Goal: Information Seeking & Learning: Learn about a topic

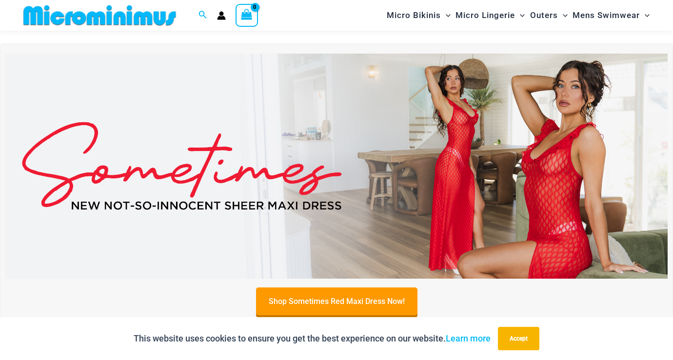
scroll to position [316, 0]
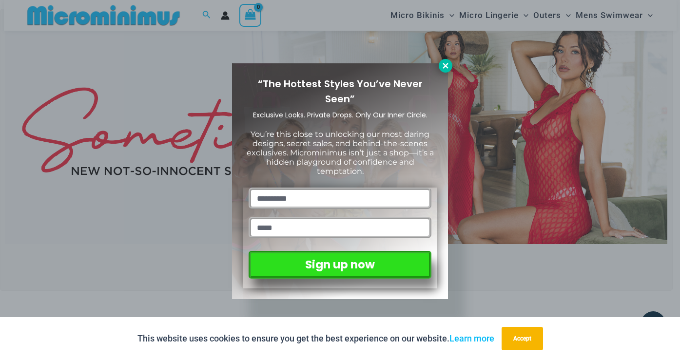
click at [448, 67] on icon at bounding box center [445, 65] width 5 height 5
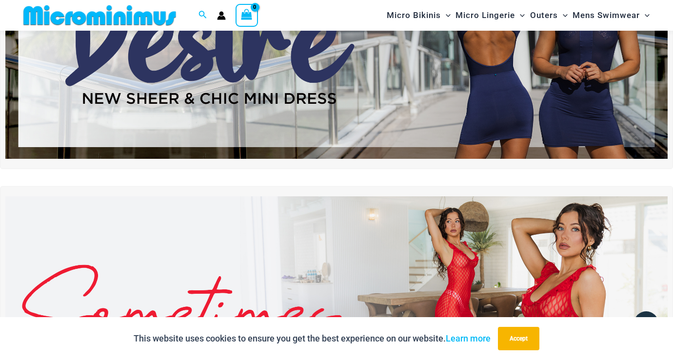
scroll to position [120, 0]
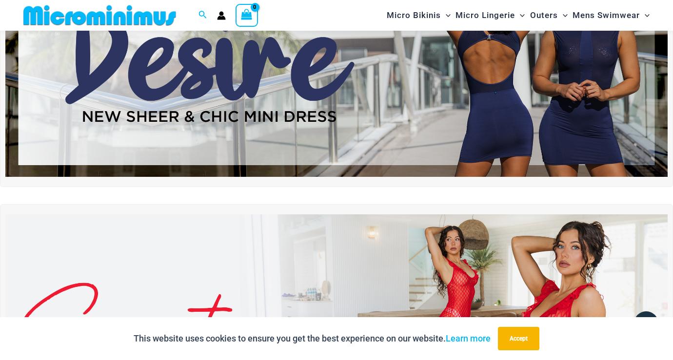
click at [448, 67] on img at bounding box center [336, 64] width 662 height 225
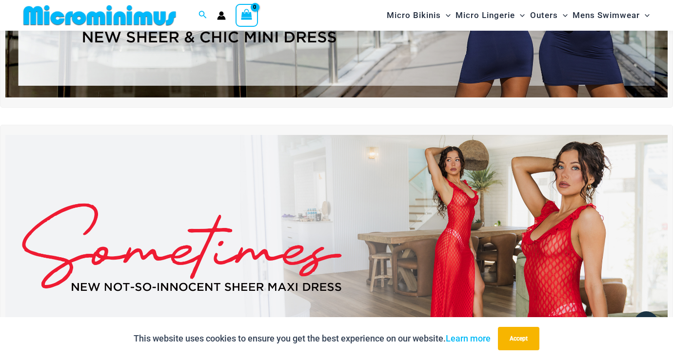
scroll to position [227, 0]
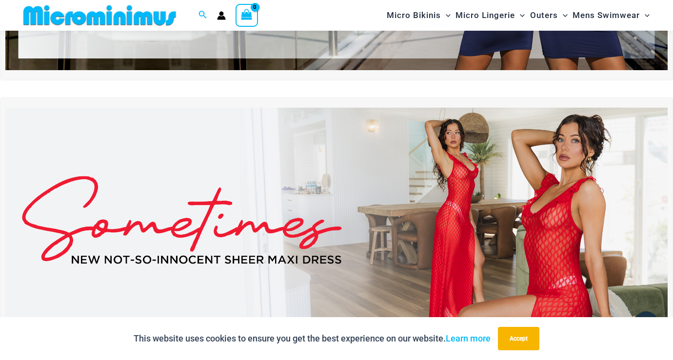
click at [394, 191] on img at bounding box center [336, 220] width 662 height 225
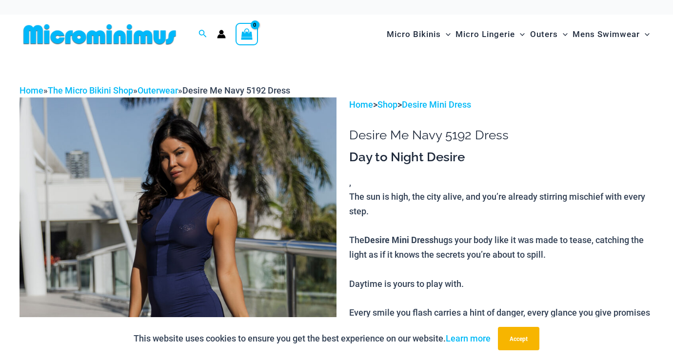
click at [232, 214] on img at bounding box center [178, 335] width 317 height 475
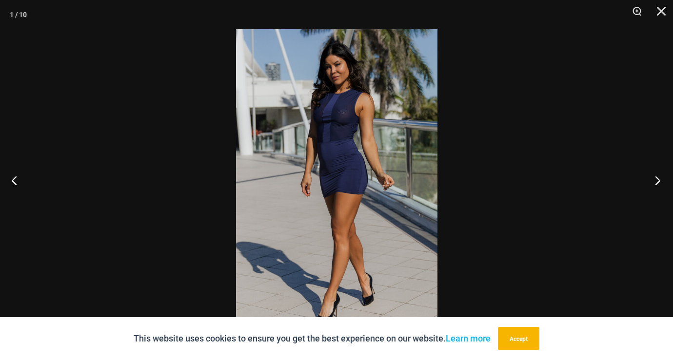
click at [657, 182] on button "Next" at bounding box center [654, 180] width 37 height 49
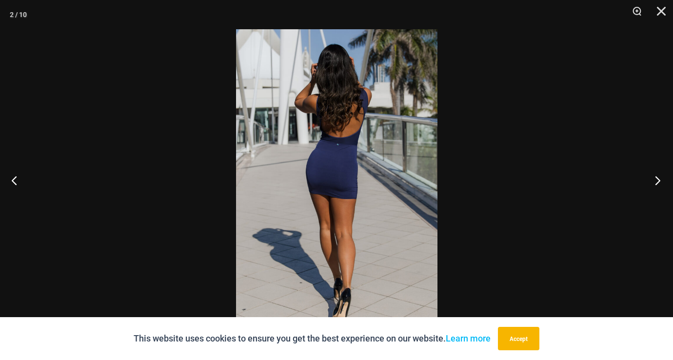
click at [657, 182] on button "Next" at bounding box center [654, 180] width 37 height 49
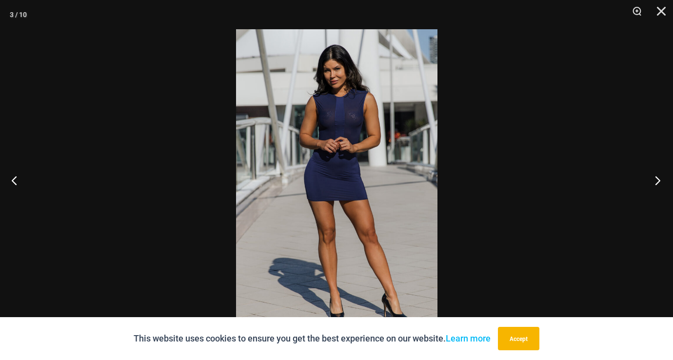
click at [657, 182] on button "Next" at bounding box center [654, 180] width 37 height 49
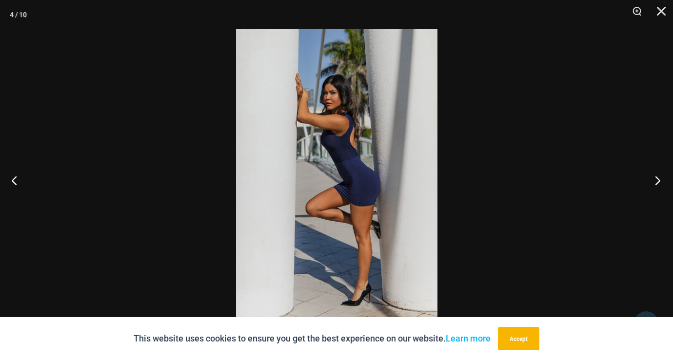
click at [657, 182] on button "Next" at bounding box center [654, 180] width 37 height 49
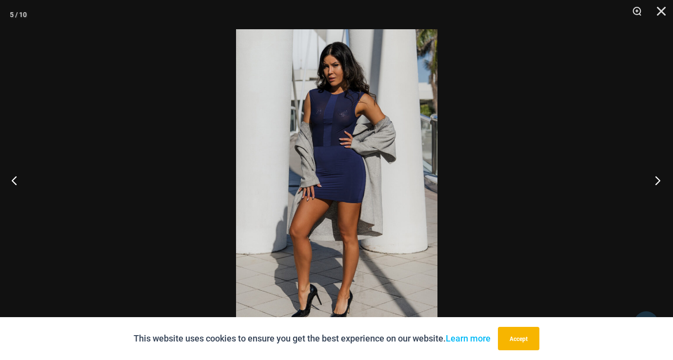
click at [657, 182] on button "Next" at bounding box center [654, 180] width 37 height 49
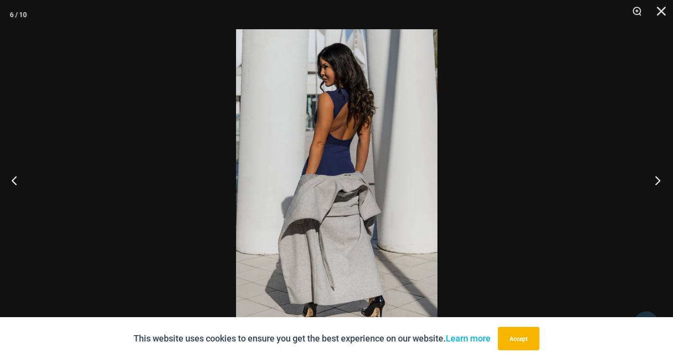
click at [657, 182] on button "Next" at bounding box center [654, 180] width 37 height 49
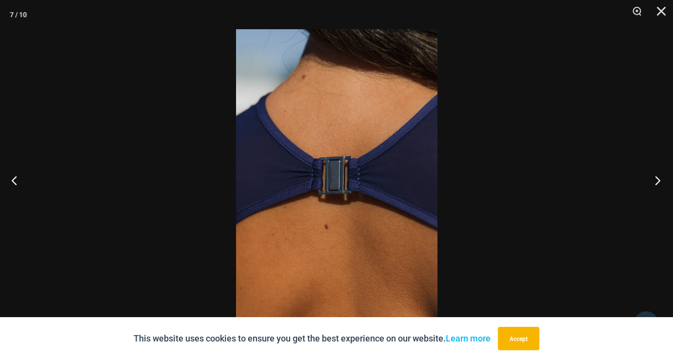
click at [657, 182] on button "Next" at bounding box center [654, 180] width 37 height 49
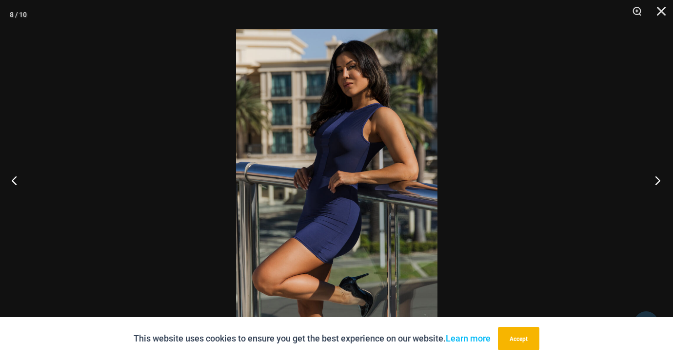
click at [657, 182] on button "Next" at bounding box center [654, 180] width 37 height 49
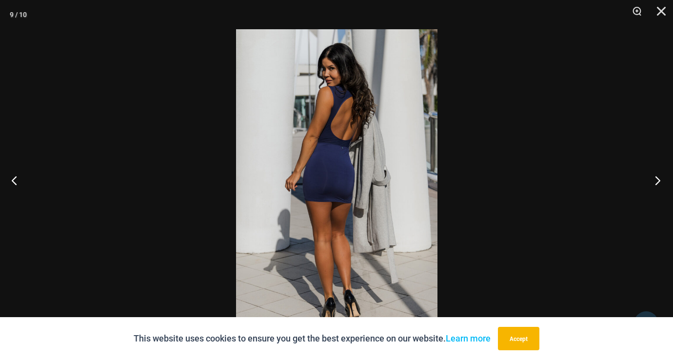
click at [657, 182] on button "Next" at bounding box center [654, 180] width 37 height 49
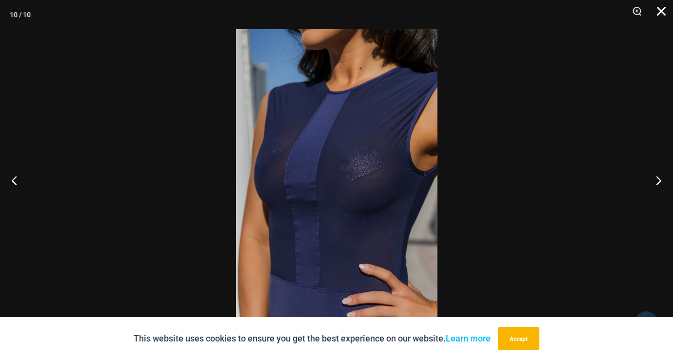
click at [657, 18] on button "Close" at bounding box center [657, 14] width 24 height 29
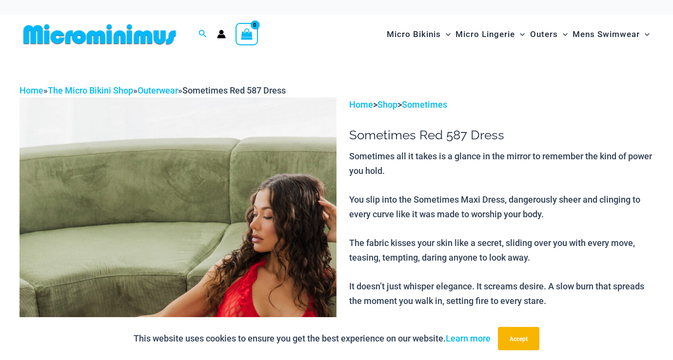
click at [231, 245] on img at bounding box center [178, 335] width 317 height 475
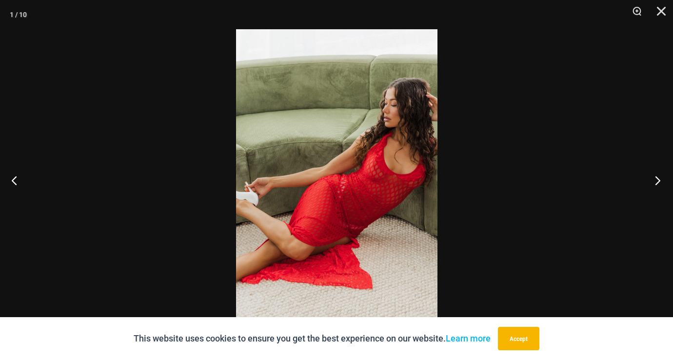
click at [656, 176] on button "Next" at bounding box center [654, 180] width 37 height 49
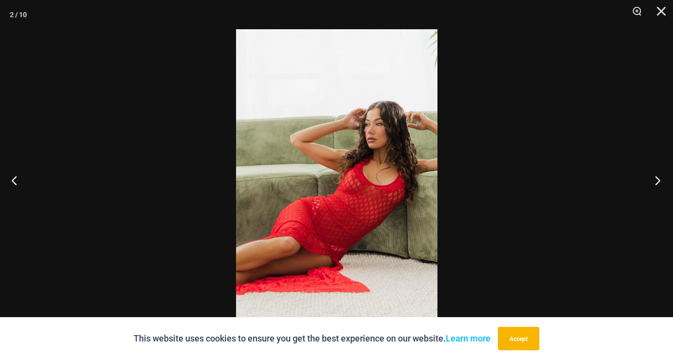
click at [656, 176] on button "Next" at bounding box center [654, 180] width 37 height 49
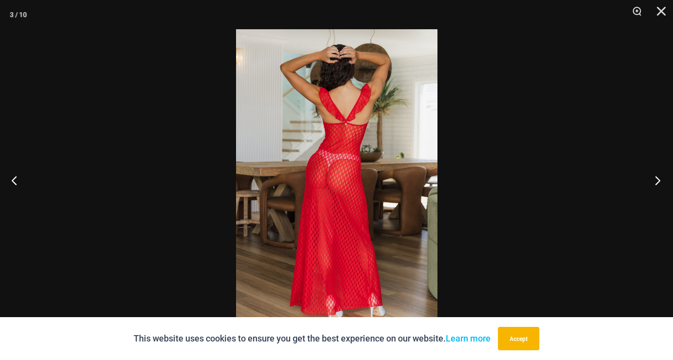
click at [656, 176] on button "Next" at bounding box center [654, 180] width 37 height 49
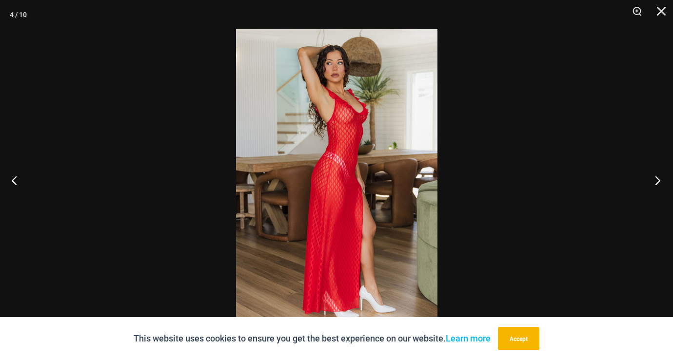
click at [656, 176] on button "Next" at bounding box center [654, 180] width 37 height 49
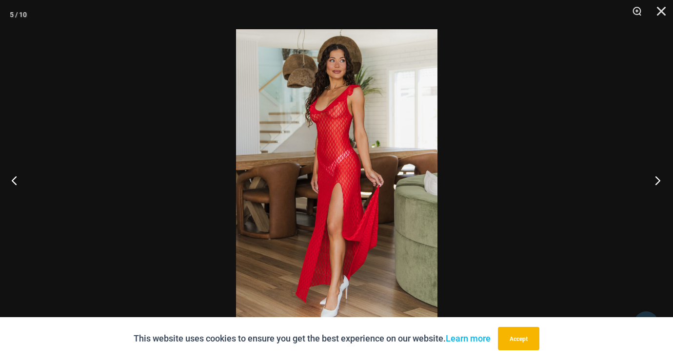
click at [656, 176] on button "Next" at bounding box center [654, 180] width 37 height 49
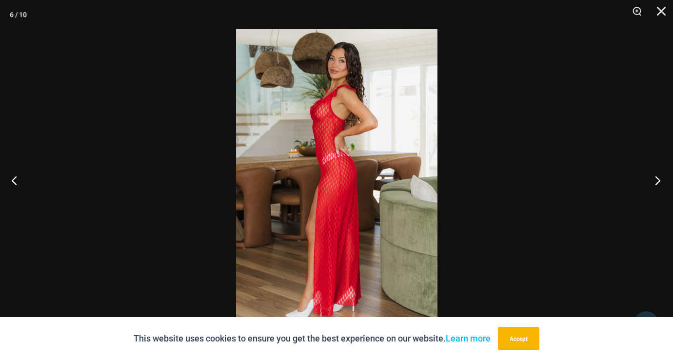
click at [656, 176] on button "Next" at bounding box center [654, 180] width 37 height 49
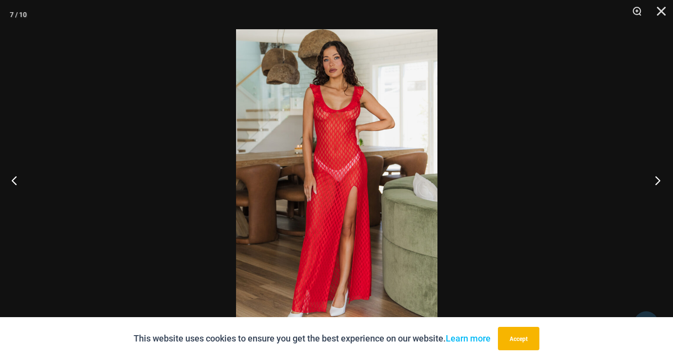
click at [656, 176] on button "Next" at bounding box center [654, 180] width 37 height 49
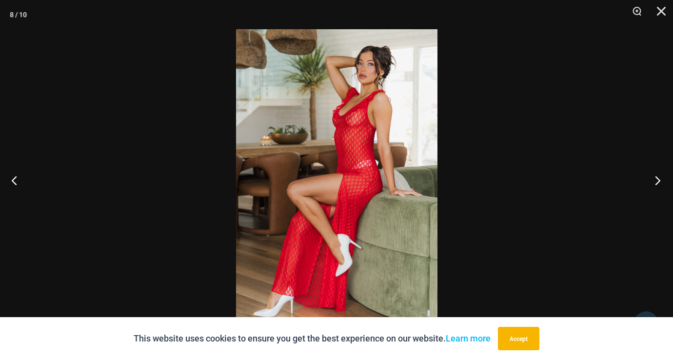
click at [656, 176] on button "Next" at bounding box center [654, 180] width 37 height 49
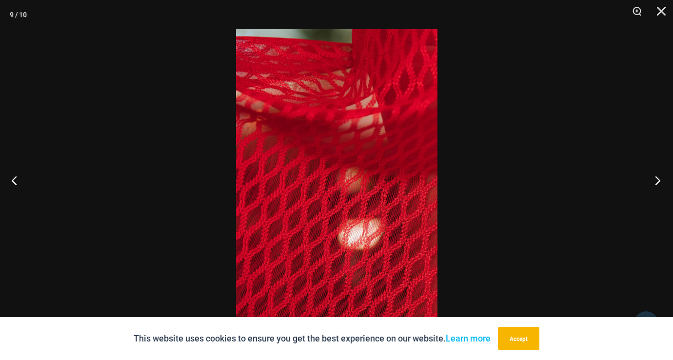
click at [656, 176] on button "Next" at bounding box center [654, 180] width 37 height 49
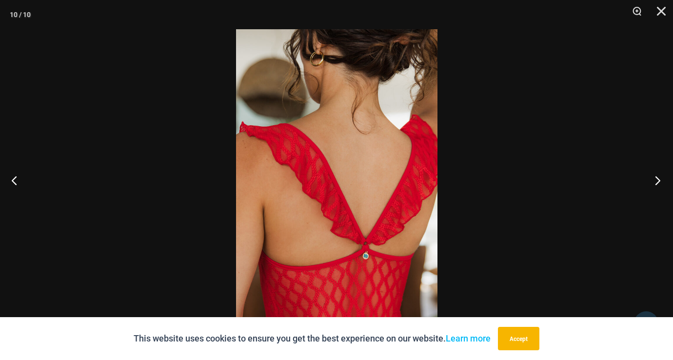
click at [656, 176] on button "Next" at bounding box center [654, 180] width 37 height 49
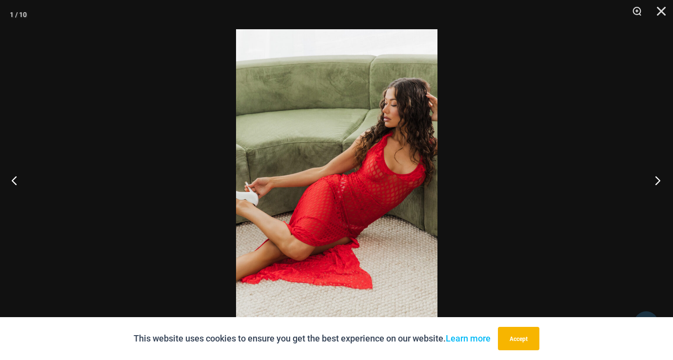
click at [656, 176] on button "Next" at bounding box center [654, 180] width 37 height 49
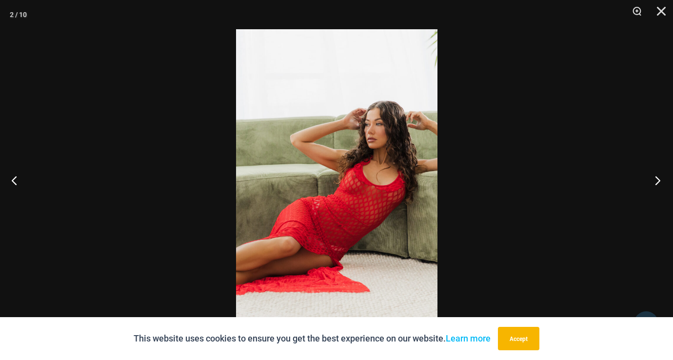
click at [656, 176] on button "Next" at bounding box center [654, 180] width 37 height 49
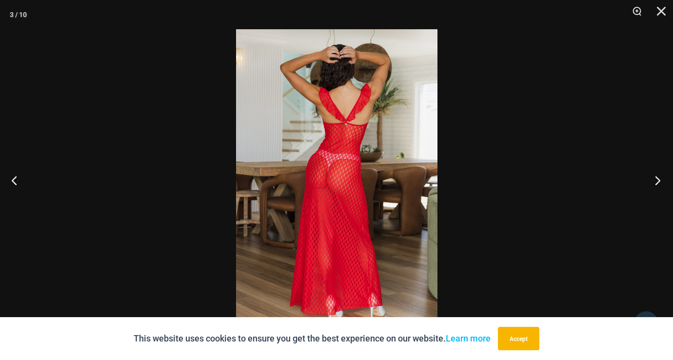
click at [656, 176] on button "Next" at bounding box center [654, 180] width 37 height 49
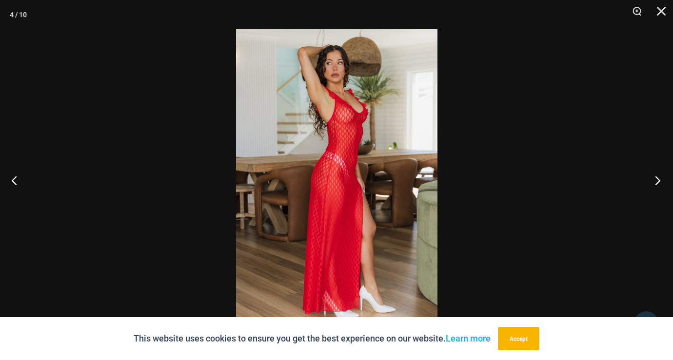
click at [656, 176] on button "Next" at bounding box center [654, 180] width 37 height 49
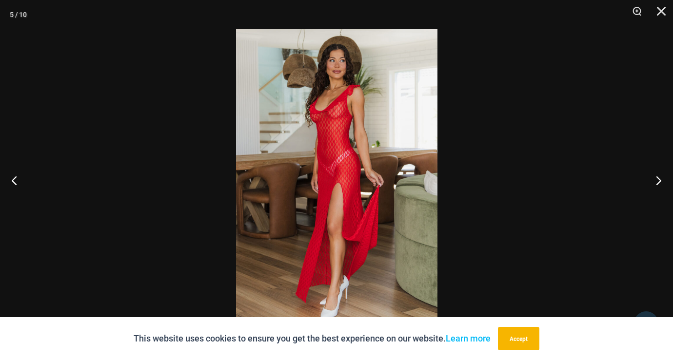
click at [326, 128] on img at bounding box center [336, 180] width 201 height 302
